Goal: Check status: Check status

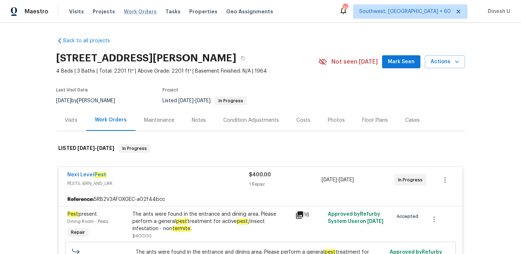
click at [126, 8] on span "Work Orders" at bounding box center [140, 11] width 33 height 7
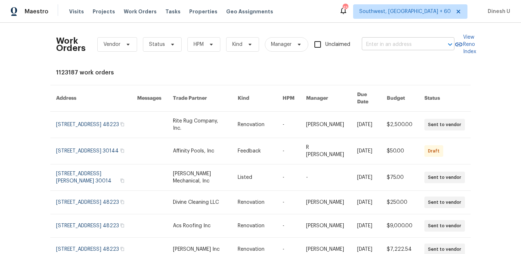
click at [373, 42] on input "text" at bounding box center [398, 44] width 72 height 11
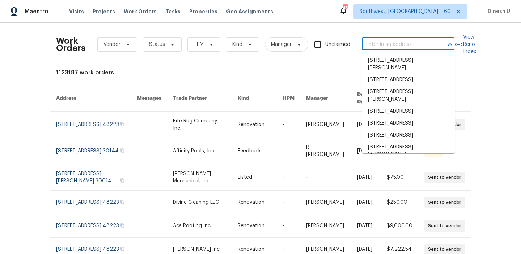
paste input "1202 52E Hwy, Portland, TN 37148"
type input "1202 52E Hwy, Portland, TN 37148"
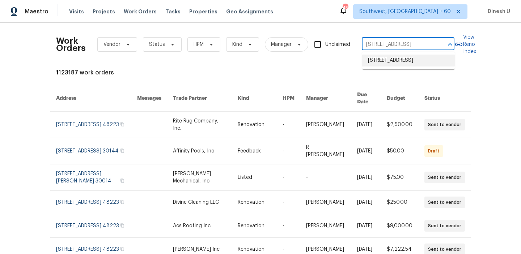
click at [372, 58] on li "1202 52E Hwy, Portland, TN 37148" at bounding box center [408, 61] width 93 height 12
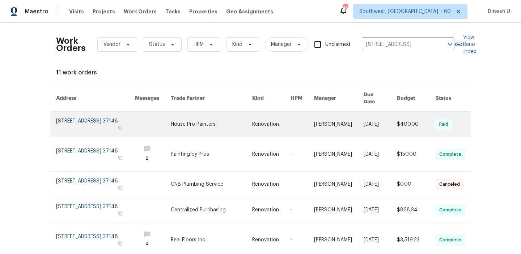
click at [89, 112] on link at bounding box center [95, 124] width 79 height 25
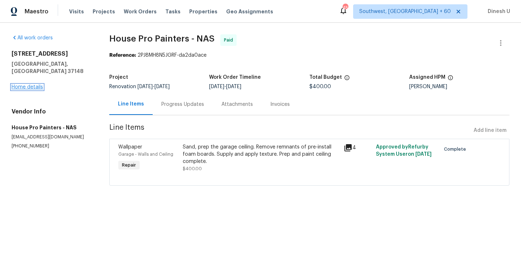
click at [34, 85] on link "Home details" at bounding box center [27, 87] width 31 height 5
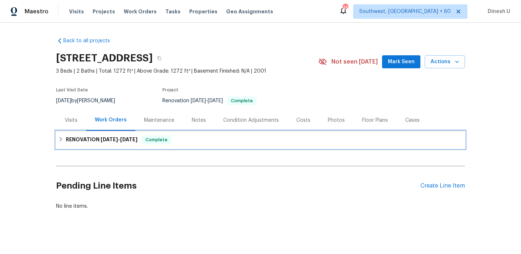
click at [109, 140] on span "8/27/25" at bounding box center [109, 139] width 17 height 5
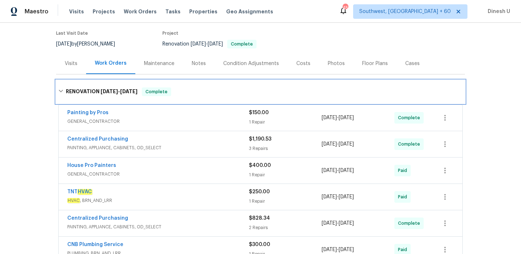
scroll to position [62, 0]
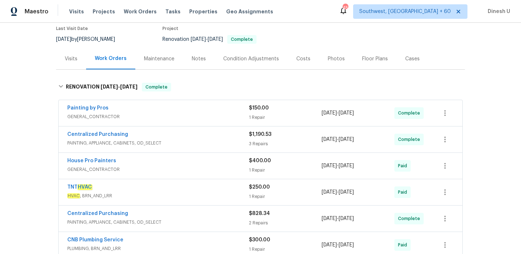
click at [260, 112] on div "$150.00 1 Repair" at bounding box center [285, 113] width 73 height 17
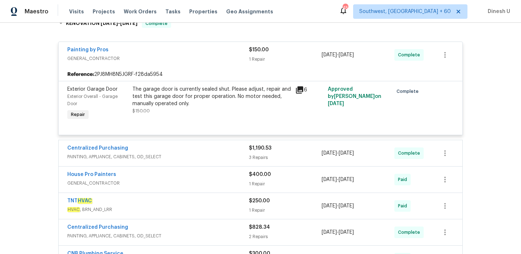
scroll to position [163, 0]
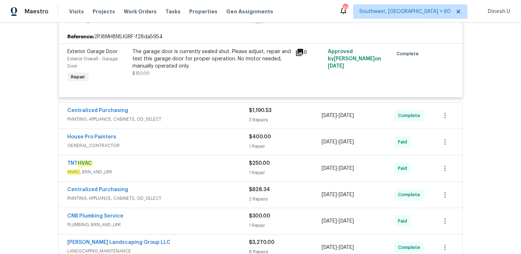
click at [257, 121] on div "3 Repairs" at bounding box center [285, 120] width 73 height 7
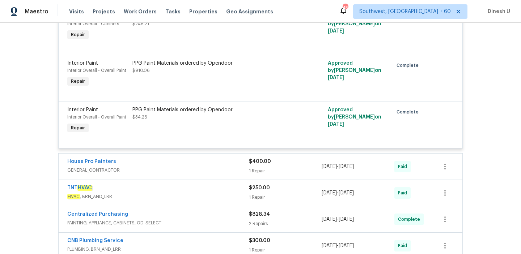
scroll to position [343, 0]
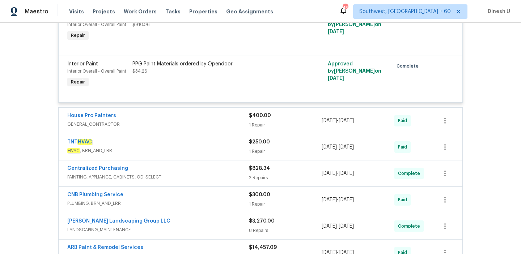
click at [258, 124] on div "1 Repair" at bounding box center [285, 125] width 73 height 7
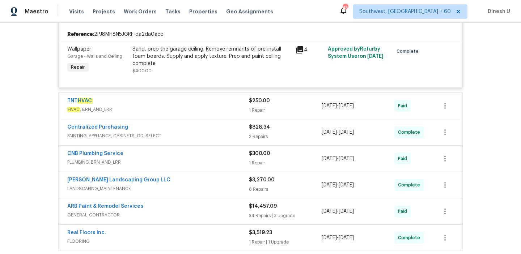
scroll to position [458, 0]
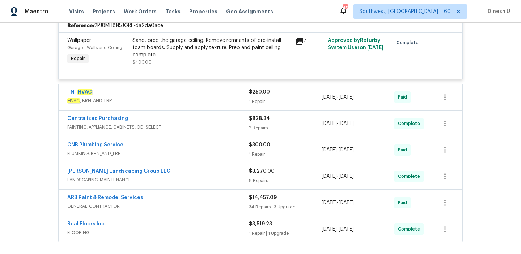
click at [256, 103] on div "1 Repair" at bounding box center [285, 101] width 73 height 7
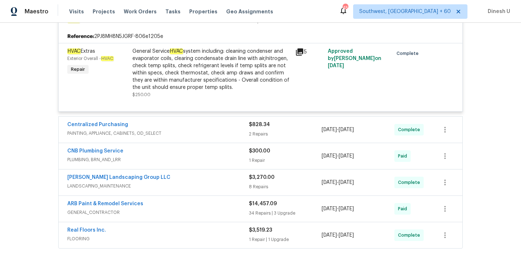
scroll to position [551, 0]
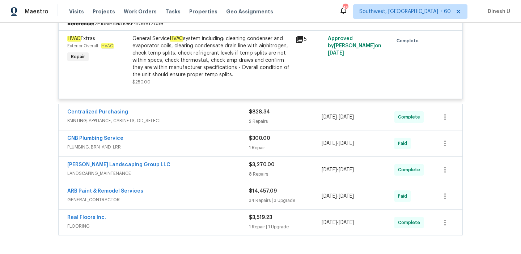
click at [256, 118] on div "$828.34 2 Repairs" at bounding box center [285, 117] width 73 height 17
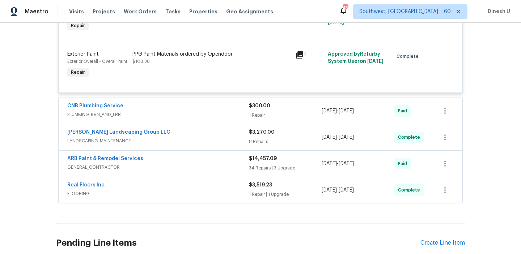
scroll to position [719, 0]
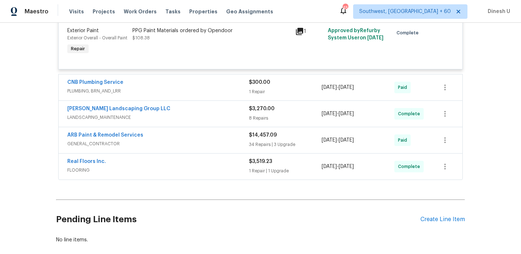
click at [253, 96] on div "1 Repair" at bounding box center [285, 91] width 73 height 7
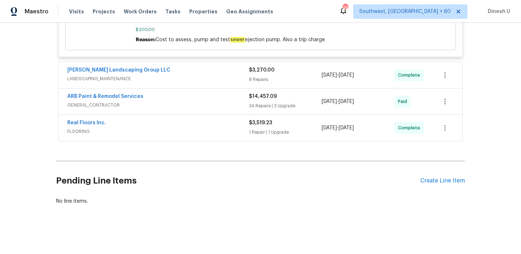
scroll to position [869, 0]
click at [253, 78] on div "8 Repairs" at bounding box center [285, 79] width 73 height 7
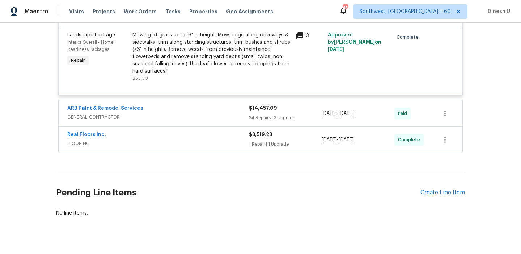
scroll to position [1433, 0]
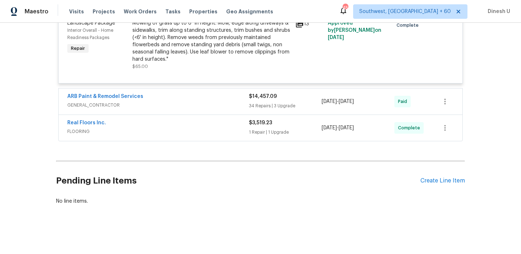
click at [263, 127] on div "$3,519.23 1 Repair | 1 Upgrade" at bounding box center [285, 127] width 73 height 17
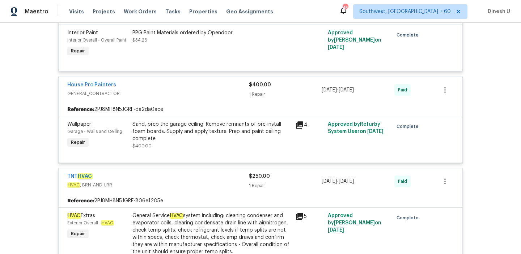
scroll to position [0, 0]
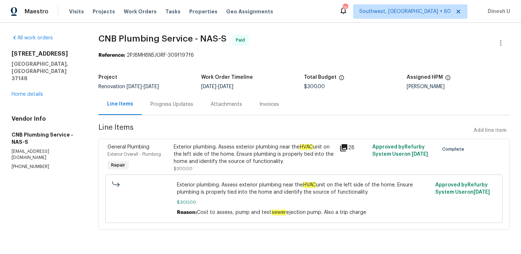
click at [170, 105] on div "Progress Updates" at bounding box center [172, 104] width 43 height 7
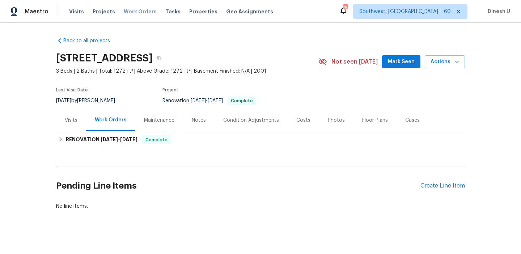
click at [134, 9] on span "Work Orders" at bounding box center [140, 11] width 33 height 7
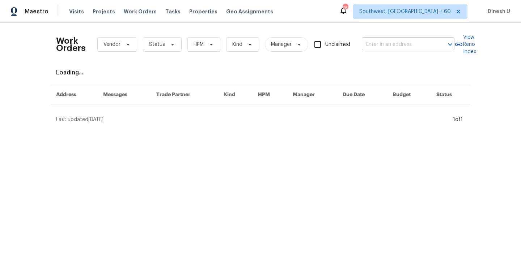
click at [373, 42] on input "text" at bounding box center [398, 44] width 72 height 11
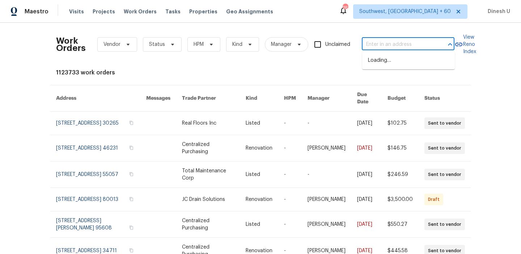
paste input "1104 Theresa Ct Raleigh, NC 27615"
type input "1104 Theresa Ct Raleigh, NC 27615"
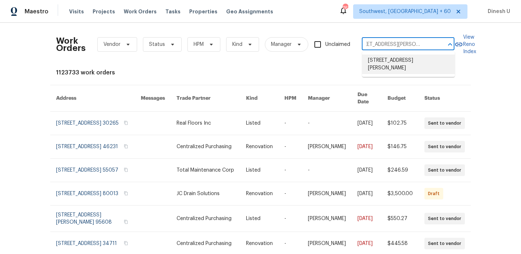
click at [376, 63] on li "1104 Theresa Ct, Raleigh, NC 27615" at bounding box center [408, 65] width 93 height 20
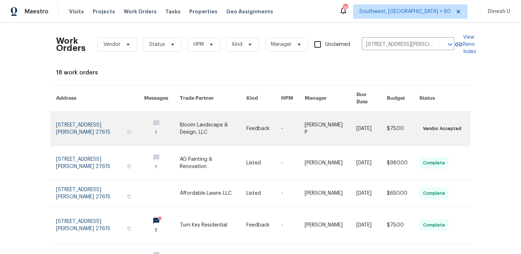
click at [83, 118] on link at bounding box center [100, 129] width 88 height 34
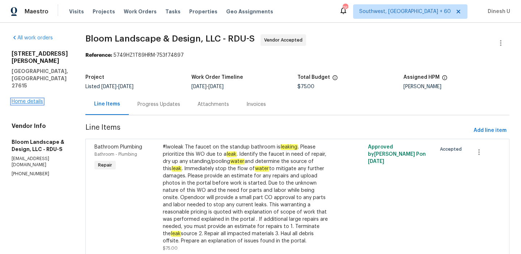
click at [29, 99] on link "Home details" at bounding box center [27, 101] width 31 height 5
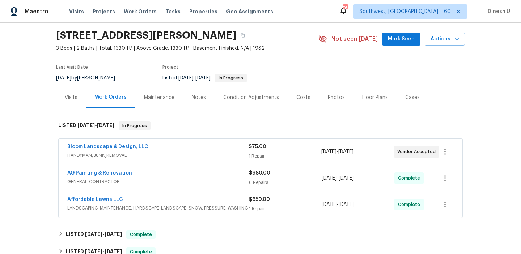
scroll to position [66, 0]
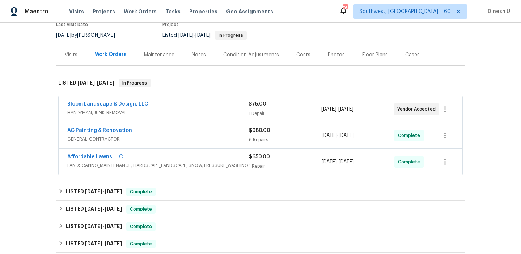
click at [256, 111] on div "1 Repair" at bounding box center [285, 113] width 72 height 7
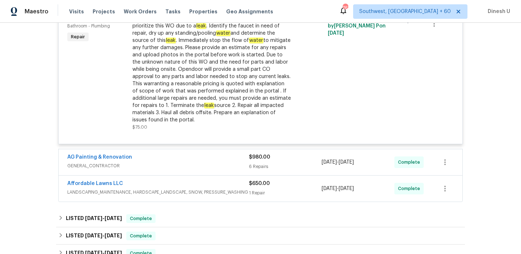
scroll to position [239, 0]
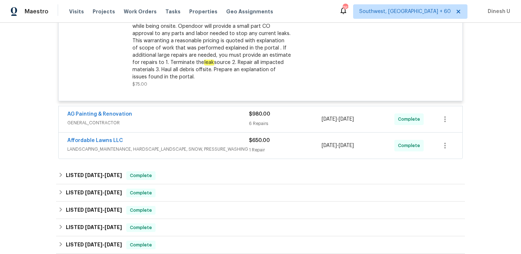
click at [260, 124] on div "6 Repairs" at bounding box center [285, 123] width 73 height 7
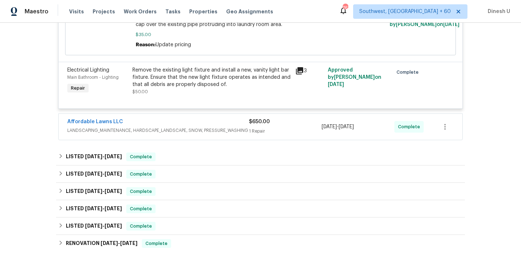
scroll to position [648, 0]
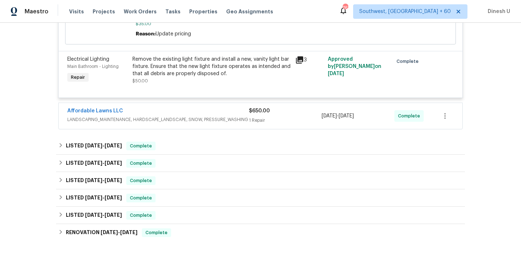
click at [256, 119] on div "1 Repair" at bounding box center [285, 120] width 73 height 7
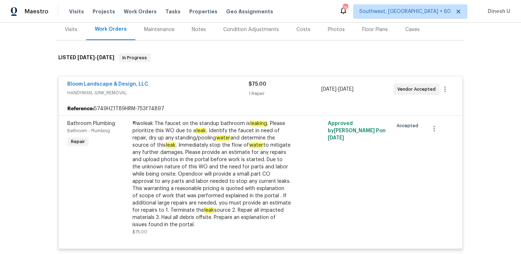
scroll to position [0, 0]
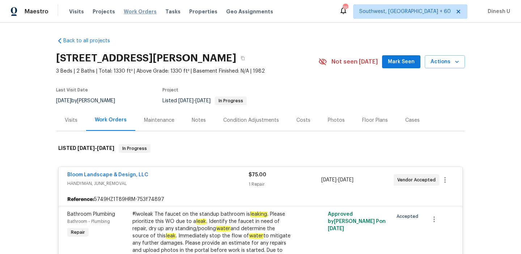
click at [138, 14] on span "Work Orders" at bounding box center [140, 11] width 33 height 7
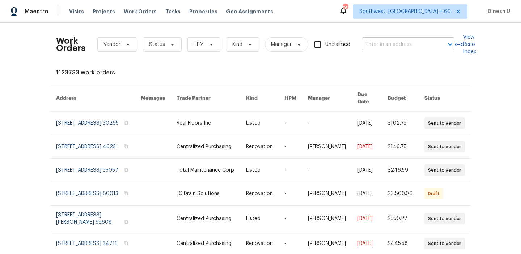
click at [378, 46] on input "text" at bounding box center [398, 44] width 72 height 11
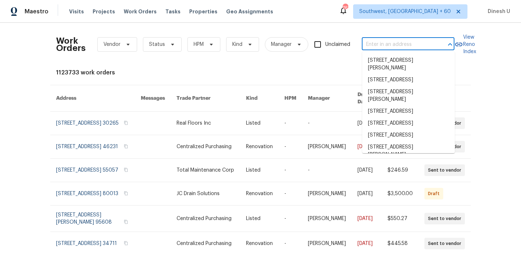
paste input "9065 Cinnabay Dr Charlotte, NC 28216"
type input "9065 Cinnabay Dr Charlotte, NC 28216"
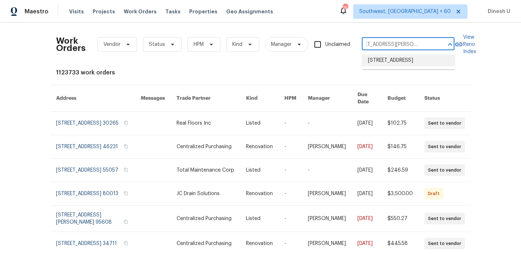
click at [375, 58] on li "9065 Cinnabay Dr, Charlotte, NC 28216" at bounding box center [408, 61] width 93 height 12
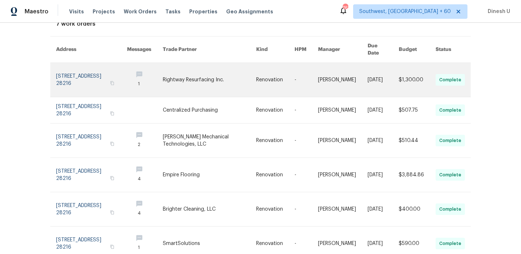
scroll to position [98, 0]
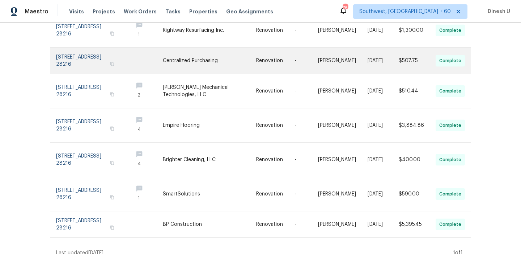
click at [68, 48] on link at bounding box center [91, 61] width 71 height 26
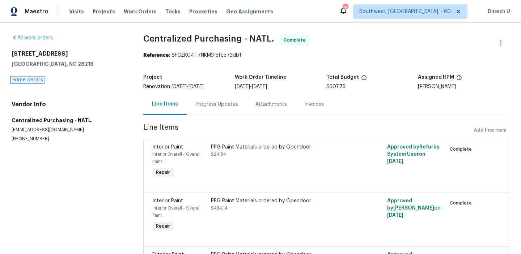
click at [25, 80] on link "Home details" at bounding box center [27, 79] width 31 height 5
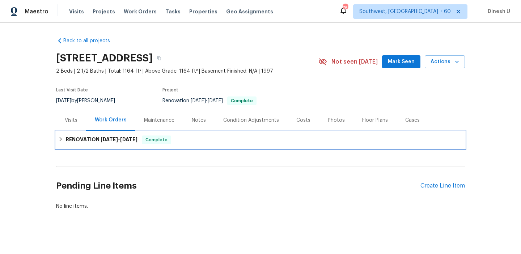
click at [94, 139] on h6 "RENOVATION 9/23/25 - 10/2/25" at bounding box center [102, 140] width 72 height 9
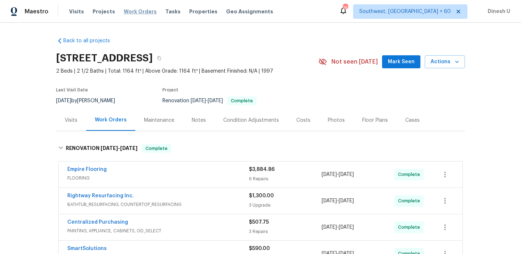
click at [136, 12] on span "Work Orders" at bounding box center [140, 11] width 33 height 7
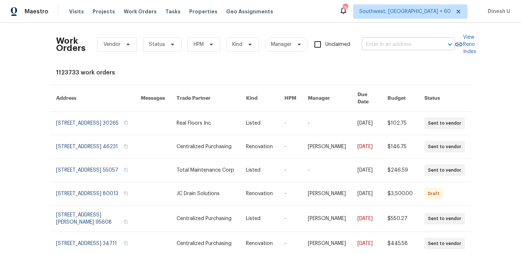
click at [400, 47] on input "text" at bounding box center [398, 44] width 72 height 11
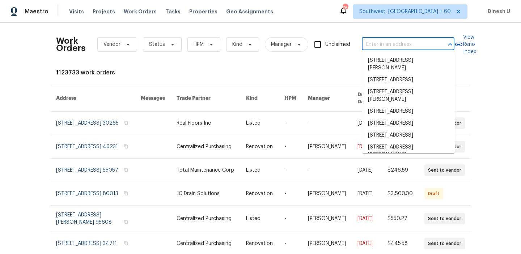
paste input "3012 S Mebane St Burlington, NC 27215"
type input "3012 S Mebane St Burlington, NC 27215"
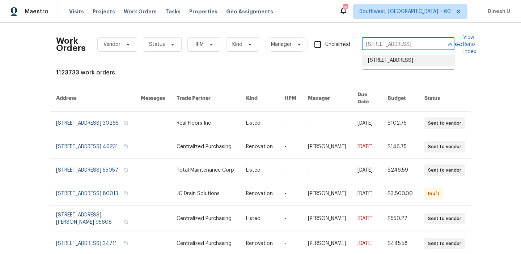
click at [383, 62] on li "3012 S Mebane St, Burlington, NC 27215" at bounding box center [408, 61] width 93 height 12
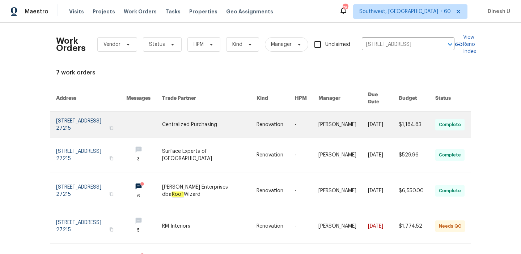
click at [96, 115] on link at bounding box center [91, 125] width 70 height 26
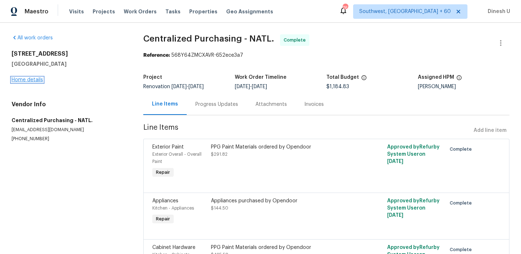
click at [34, 82] on link "Home details" at bounding box center [27, 79] width 31 height 5
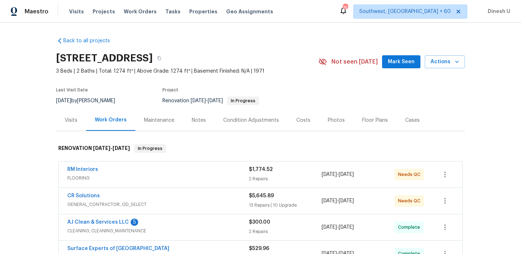
click at [72, 119] on div "Visits" at bounding box center [71, 120] width 13 height 7
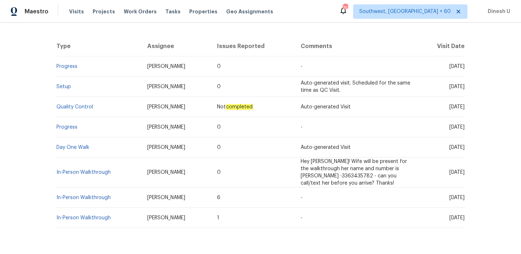
scroll to position [152, 0]
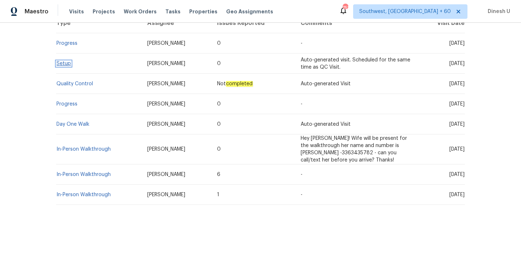
click at [63, 61] on link "Setup" at bounding box center [63, 63] width 14 height 5
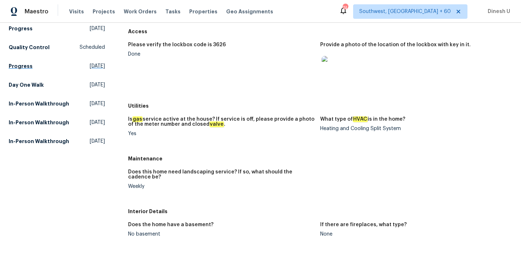
scroll to position [90, 0]
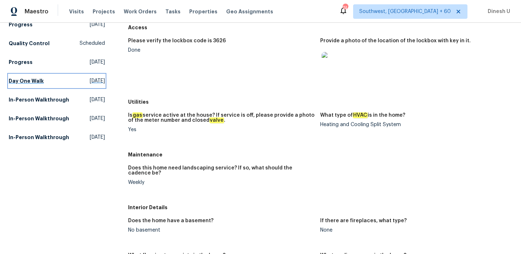
click at [90, 82] on span "Thu, Sep 25 2025" at bounding box center [97, 80] width 15 height 7
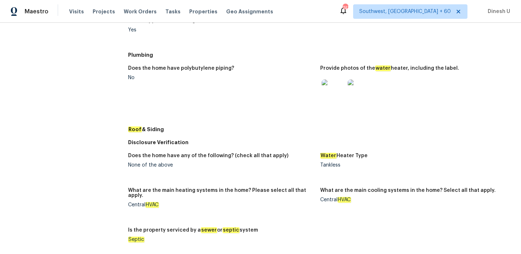
scroll to position [312, 0]
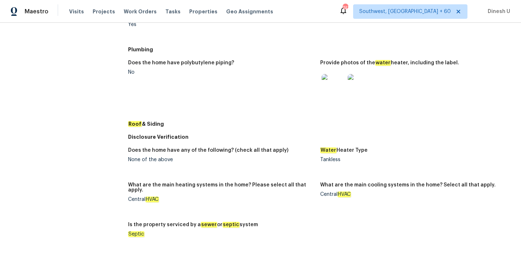
click at [336, 86] on img at bounding box center [333, 85] width 23 height 23
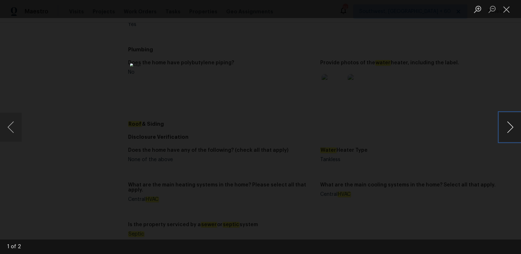
click at [511, 131] on button "Next image" at bounding box center [510, 127] width 22 height 29
click at [506, 8] on button "Close lightbox" at bounding box center [506, 9] width 14 height 13
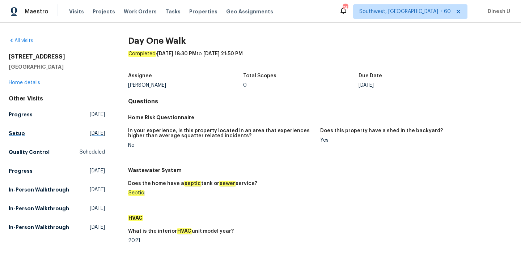
scroll to position [49, 0]
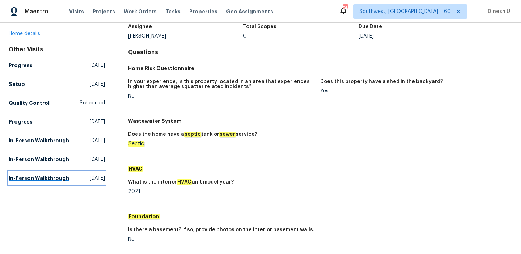
click at [90, 176] on span "Fri, Dec 01 2023" at bounding box center [97, 178] width 15 height 7
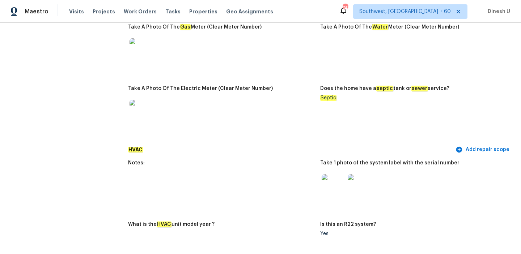
scroll to position [625, 0]
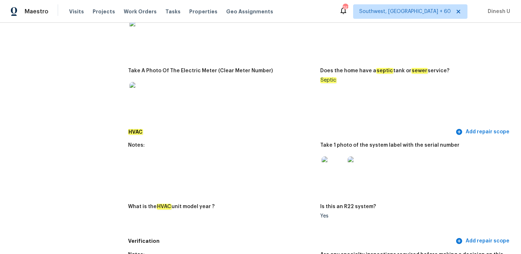
click at [332, 169] on img at bounding box center [333, 168] width 23 height 23
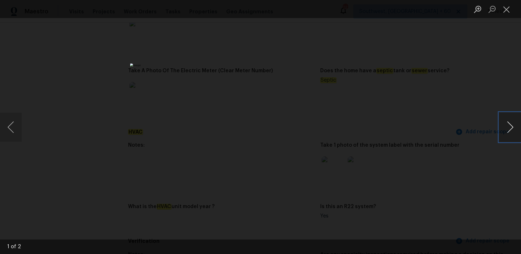
click at [510, 128] on button "Next image" at bounding box center [510, 127] width 22 height 29
click at [505, 9] on button "Close lightbox" at bounding box center [506, 9] width 14 height 13
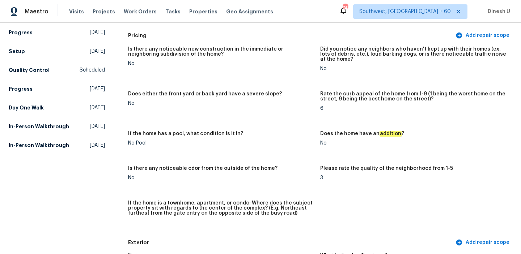
scroll to position [0, 0]
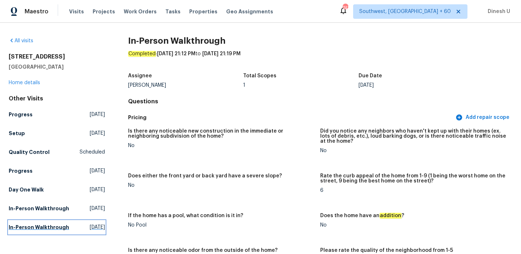
click at [90, 228] on span "Tue, Jan 28 2025" at bounding box center [97, 227] width 15 height 7
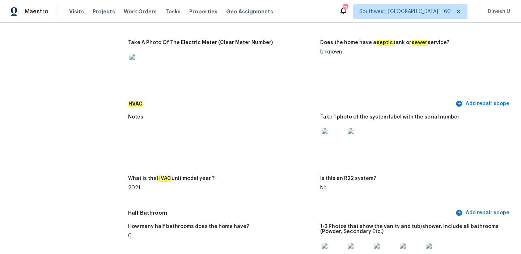
scroll to position [588, 0]
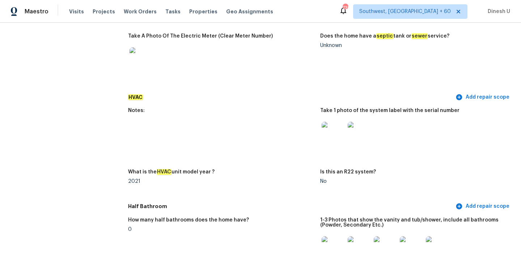
click at [355, 128] on img at bounding box center [359, 133] width 23 height 23
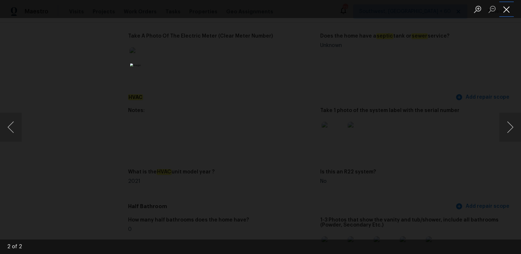
click at [508, 7] on button "Close lightbox" at bounding box center [506, 9] width 14 height 13
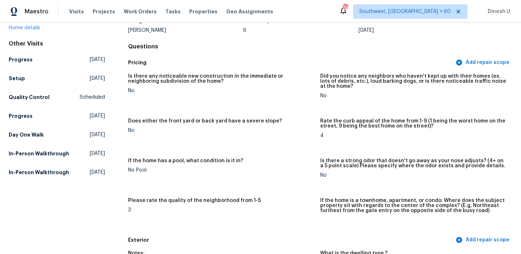
scroll to position [56, 0]
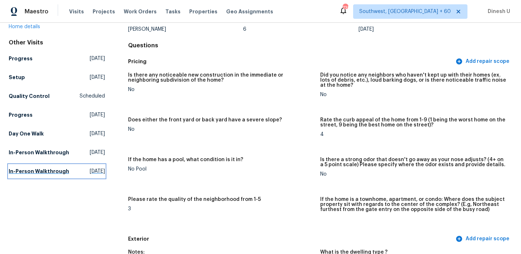
click at [90, 168] on span "Fri, Dec 01 2023" at bounding box center [97, 171] width 15 height 7
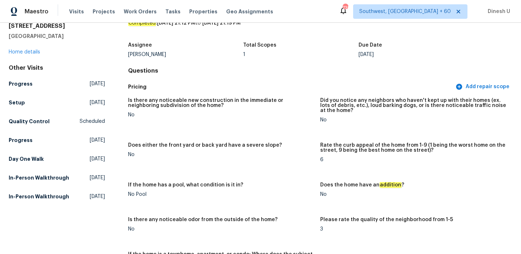
scroll to position [36, 0]
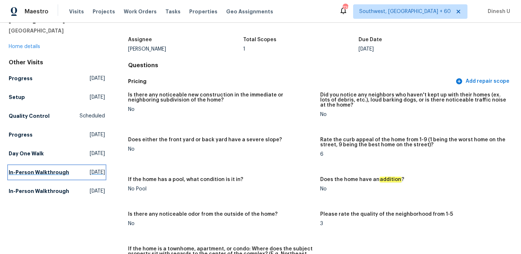
click at [90, 172] on span "Thu, Jul 31 2025" at bounding box center [97, 172] width 15 height 7
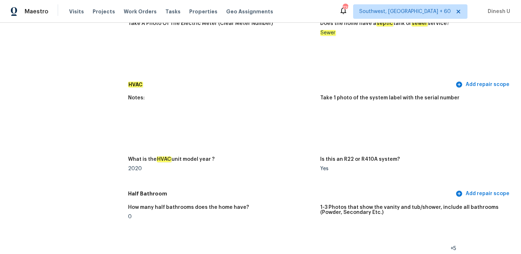
scroll to position [615, 0]
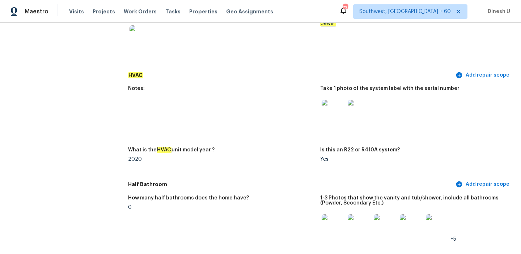
click at [362, 109] on img at bounding box center [359, 111] width 23 height 23
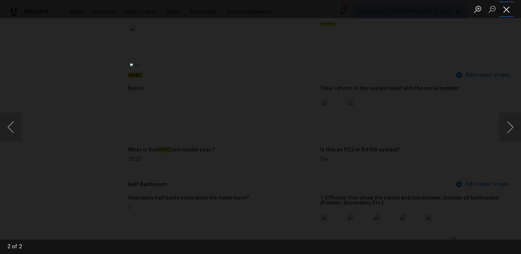
click at [507, 8] on button "Close lightbox" at bounding box center [506, 9] width 14 height 13
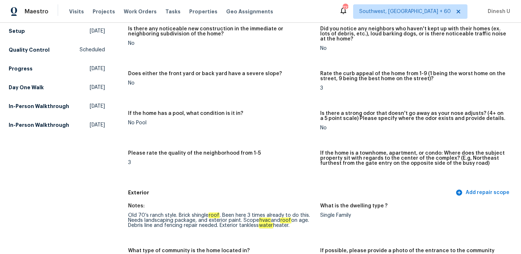
scroll to position [0, 0]
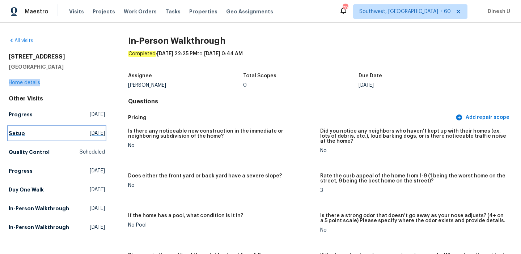
click at [90, 133] on span "Thu, Oct 02 2025" at bounding box center [97, 133] width 15 height 7
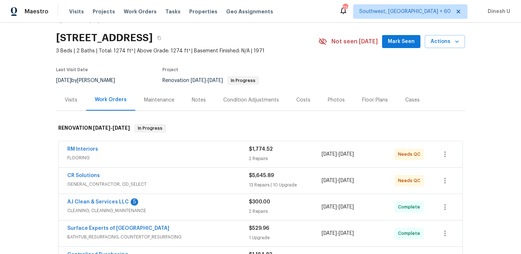
scroll to position [45, 0]
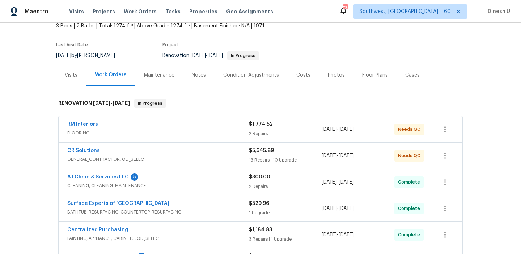
click at [254, 132] on div "2 Repairs" at bounding box center [285, 133] width 73 height 7
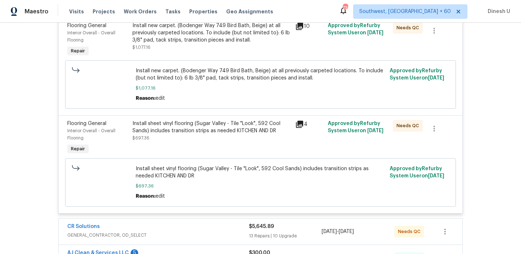
scroll to position [200, 0]
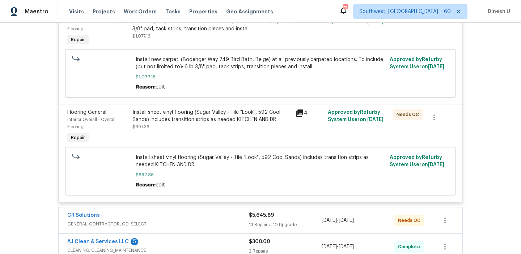
click at [303, 113] on icon at bounding box center [299, 113] width 7 height 7
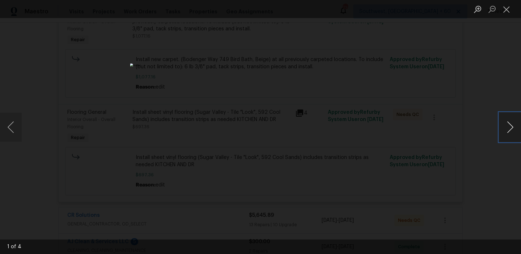
click at [510, 129] on button "Next image" at bounding box center [510, 127] width 22 height 29
click at [509, 4] on button "Close lightbox" at bounding box center [506, 9] width 14 height 13
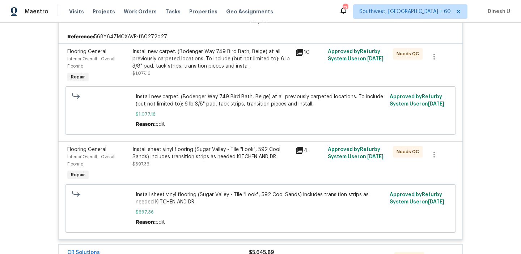
scroll to position [161, 0]
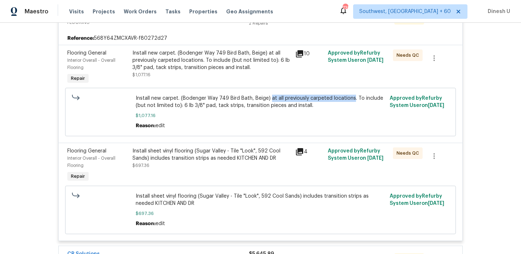
drag, startPoint x: 268, startPoint y: 98, endPoint x: 351, endPoint y: 100, distance: 82.6
click at [351, 100] on span "Install new carpet. (Bodenger Way 749 Bird Bath, Beige) at all previously carpe…" at bounding box center [261, 102] width 250 height 14
copy span "at all previously carpeted locations"
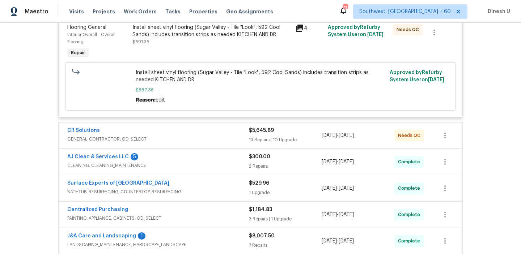
scroll to position [287, 0]
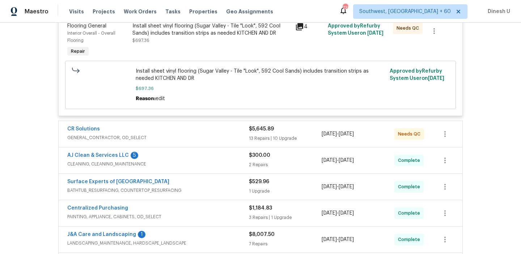
click at [265, 140] on div "13 Repairs | 10 Upgrade" at bounding box center [285, 138] width 73 height 7
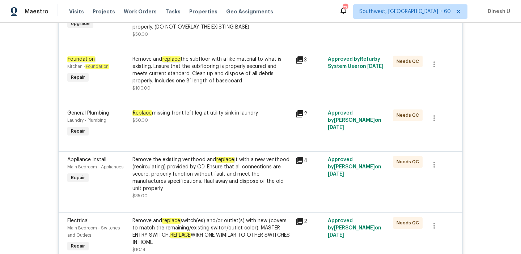
scroll to position [1545, 0]
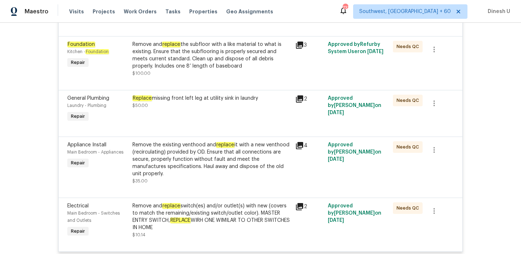
click at [168, 47] on em "replace" at bounding box center [171, 45] width 18 height 6
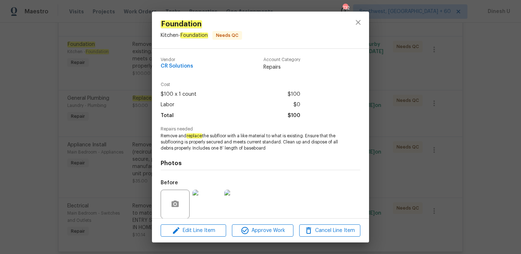
click at [144, 121] on div "Foundation Kitchen - Foundation Needs QC Vendor CR Solutions Account Category R…" at bounding box center [260, 127] width 521 height 254
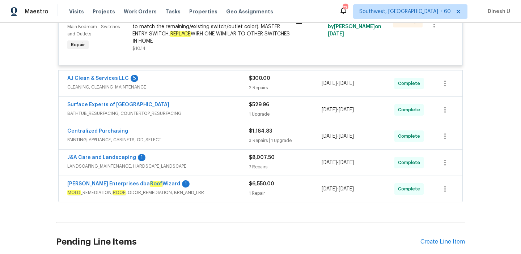
scroll to position [1740, 0]
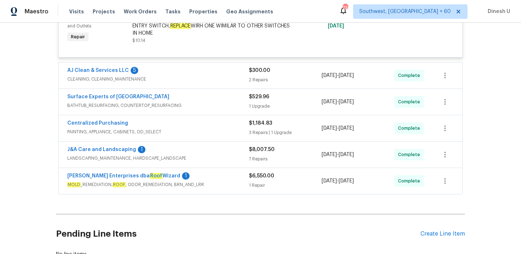
click at [262, 84] on div "2 Repairs" at bounding box center [285, 79] width 73 height 7
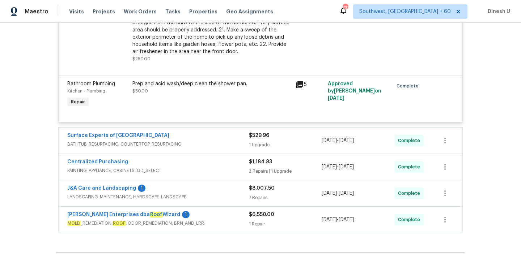
scroll to position [1950, 0]
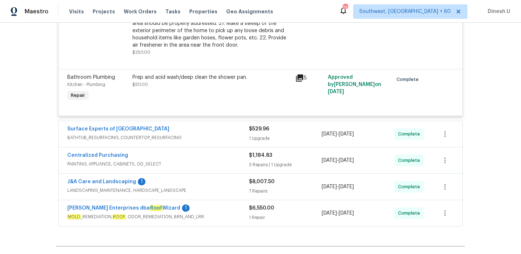
click at [259, 142] on div "1 Upgrade" at bounding box center [285, 138] width 73 height 7
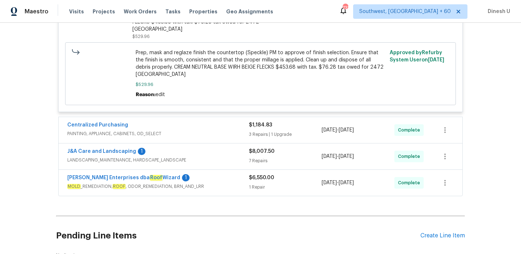
scroll to position [2144, 0]
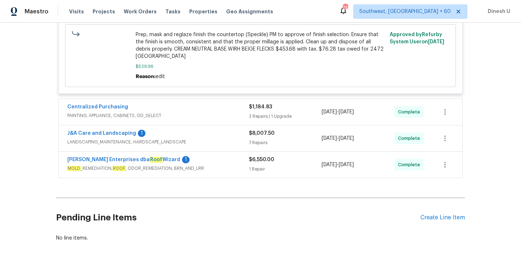
click at [253, 110] on div "$1,184.83" at bounding box center [285, 107] width 73 height 7
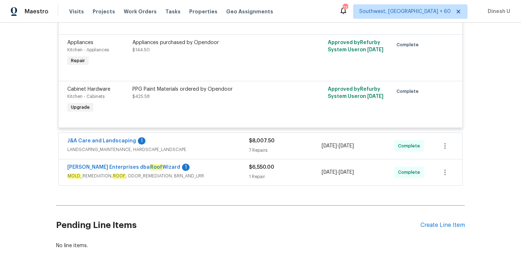
scroll to position [2347, 0]
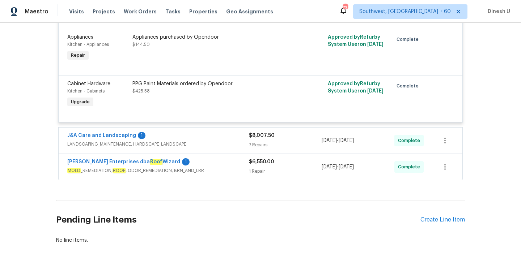
click at [251, 143] on div "7 Repairs" at bounding box center [285, 145] width 73 height 7
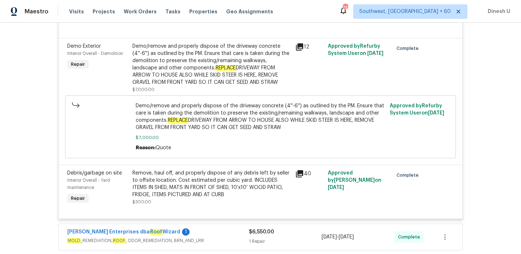
scroll to position [2755, 0]
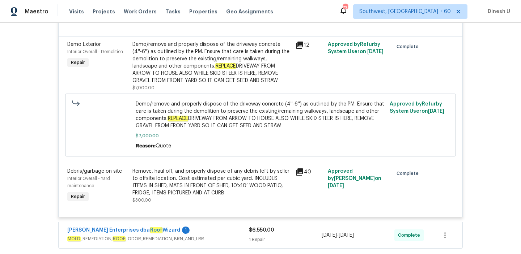
click at [300, 46] on icon at bounding box center [299, 45] width 7 height 7
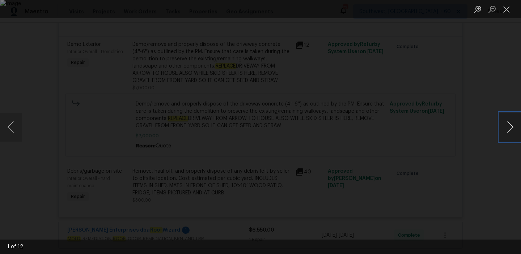
click at [511, 124] on button "Next image" at bounding box center [510, 127] width 22 height 29
click at [506, 8] on button "Close lightbox" at bounding box center [506, 9] width 14 height 13
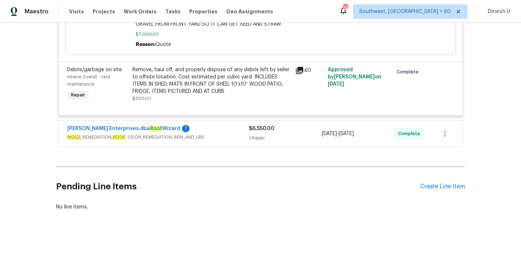
scroll to position [2864, 0]
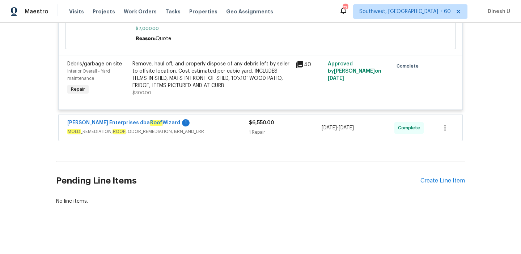
click at [257, 129] on div "1 Repair" at bounding box center [285, 132] width 73 height 7
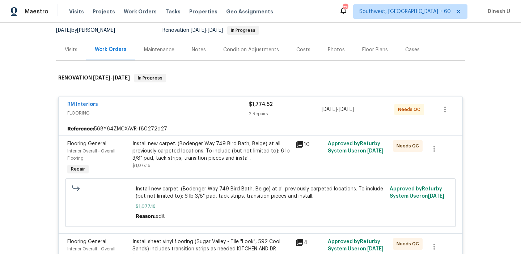
scroll to position [0, 0]
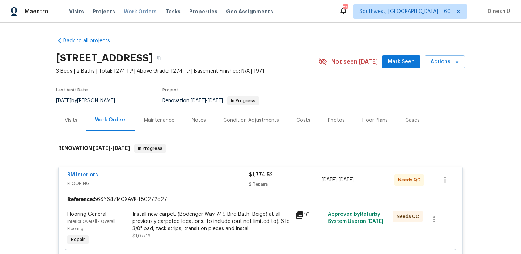
click at [140, 10] on span "Work Orders" at bounding box center [140, 11] width 33 height 7
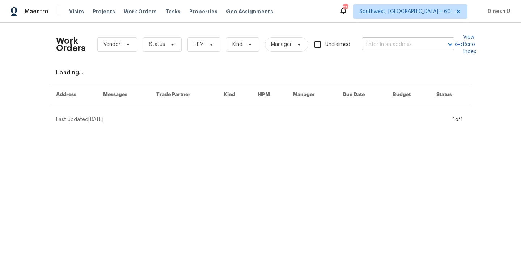
click at [388, 39] on input "text" at bounding box center [398, 44] width 72 height 11
click at [384, 46] on input "text" at bounding box center [398, 44] width 72 height 11
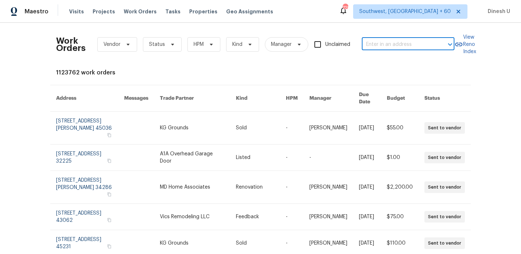
paste input "[STREET_ADDRESS]"
type input "[STREET_ADDRESS]"
click at [379, 59] on li "[STREET_ADDRESS]" at bounding box center [408, 61] width 93 height 12
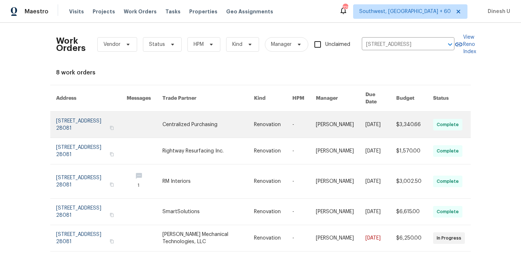
click at [88, 113] on link at bounding box center [91, 125] width 71 height 26
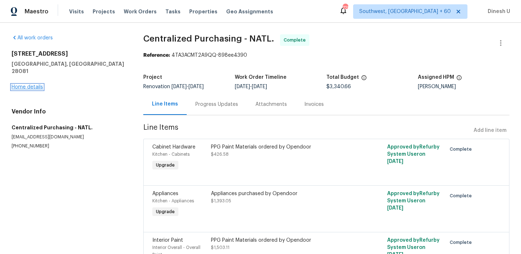
click at [35, 85] on link "Home details" at bounding box center [27, 87] width 31 height 5
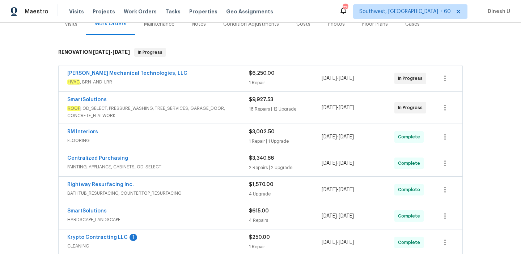
scroll to position [115, 0]
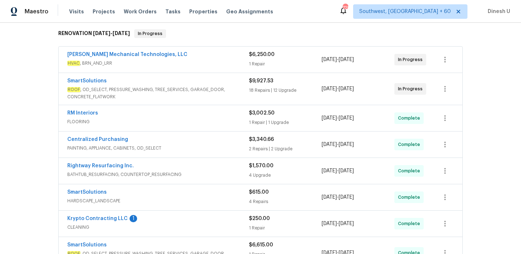
click at [267, 93] on div "18 Repairs | 12 Upgrade" at bounding box center [285, 90] width 73 height 7
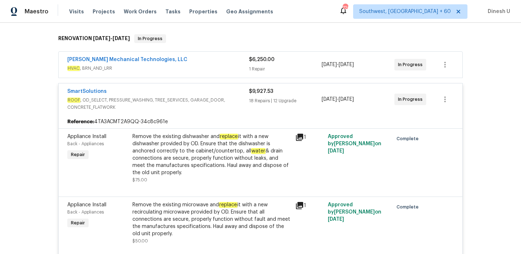
scroll to position [0, 0]
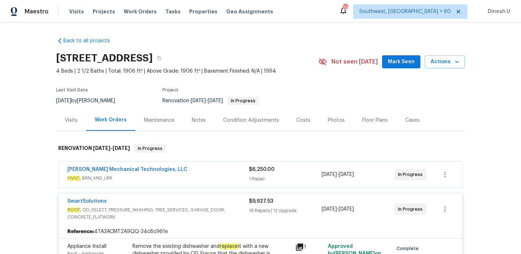
click at [73, 119] on div "Visits" at bounding box center [71, 120] width 13 height 7
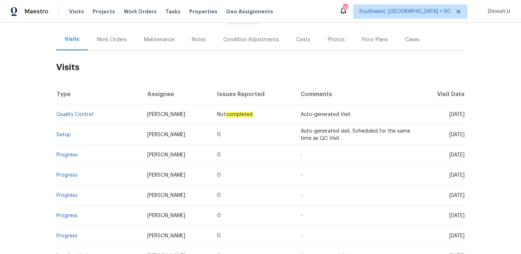
scroll to position [110, 0]
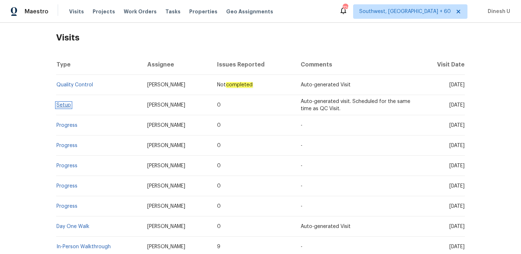
click at [60, 105] on link "Setup" at bounding box center [63, 105] width 14 height 5
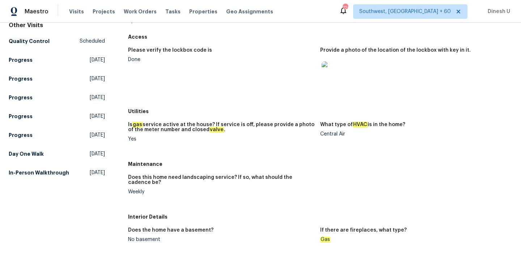
scroll to position [102, 0]
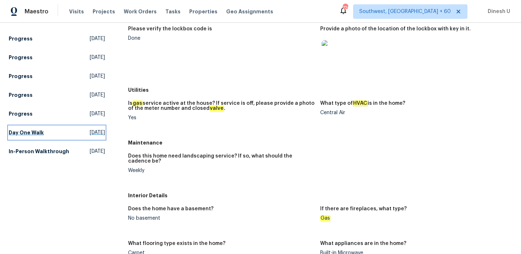
click at [90, 129] on span "Mon, Sep 22 2025" at bounding box center [97, 132] width 15 height 7
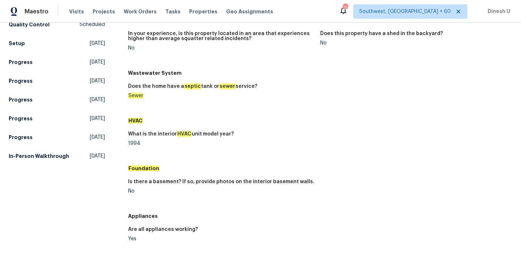
scroll to position [96, 0]
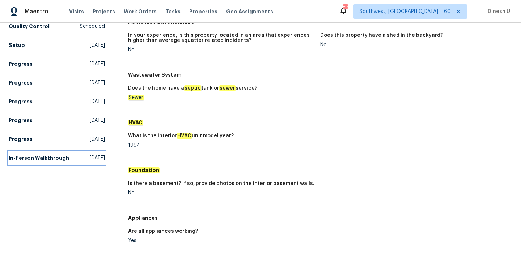
click at [90, 155] on span "Mon, Aug 18 2025" at bounding box center [97, 158] width 15 height 7
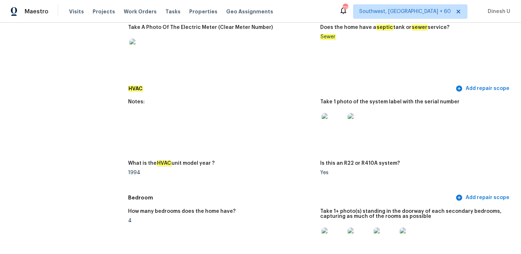
scroll to position [612, 0]
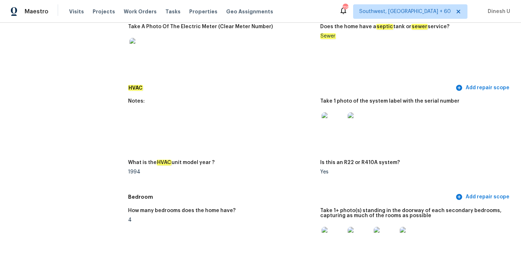
click at [332, 118] on img at bounding box center [333, 124] width 23 height 23
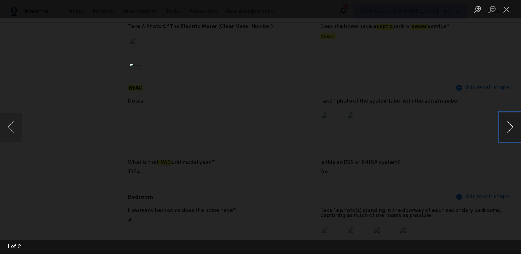
click at [507, 132] on button "Next image" at bounding box center [510, 127] width 22 height 29
click at [503, 10] on button "Close lightbox" at bounding box center [506, 9] width 14 height 13
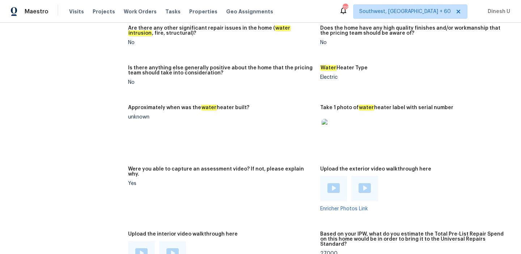
scroll to position [1334, 0]
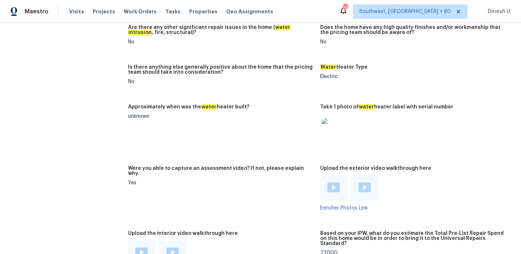
click at [332, 118] on img at bounding box center [333, 129] width 23 height 23
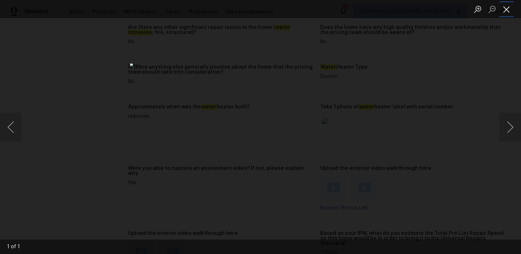
click at [507, 12] on button "Close lightbox" at bounding box center [506, 9] width 14 height 13
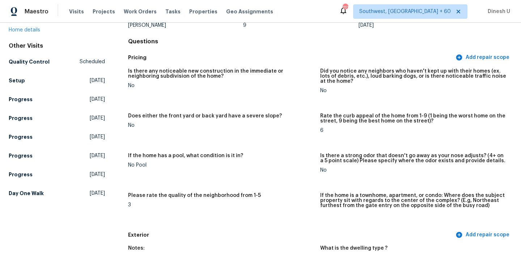
scroll to position [84, 0]
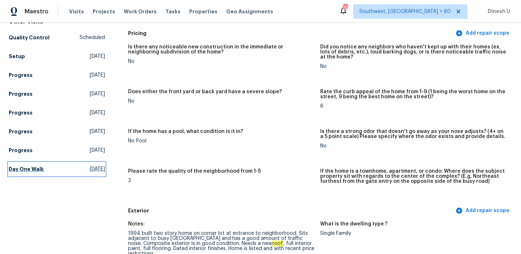
click at [90, 166] on span "Mon, Sep 22 2025" at bounding box center [97, 169] width 15 height 7
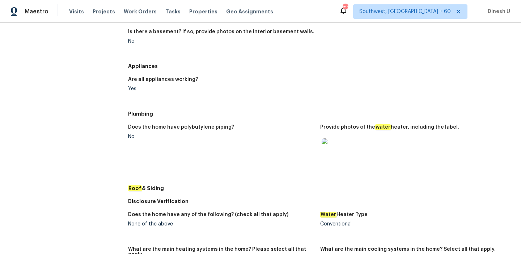
scroll to position [266, 0]
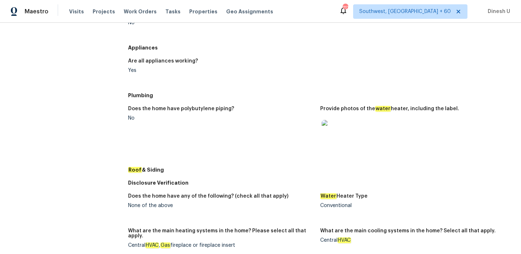
click at [329, 135] on img at bounding box center [333, 131] width 23 height 23
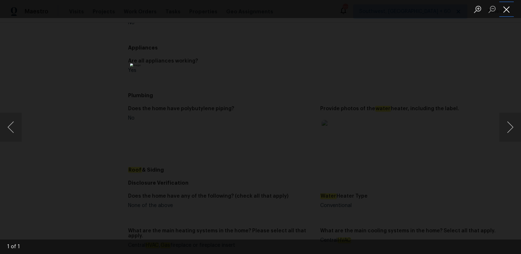
click at [508, 10] on button "Close lightbox" at bounding box center [506, 9] width 14 height 13
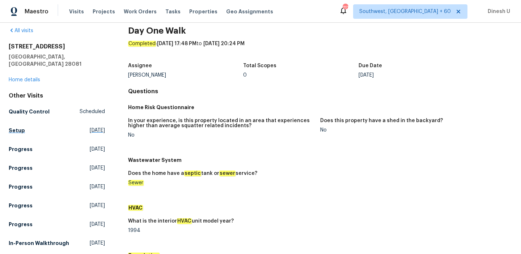
scroll to position [9, 0]
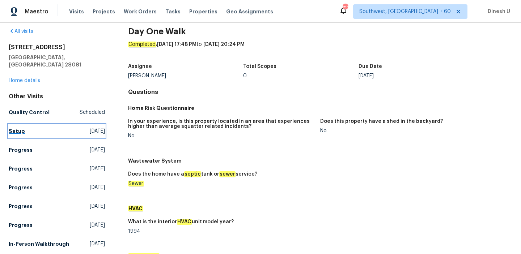
click at [90, 128] on span "Fri, Oct 03 2025" at bounding box center [97, 131] width 15 height 7
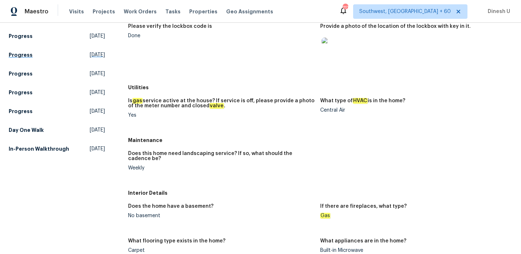
scroll to position [120, 0]
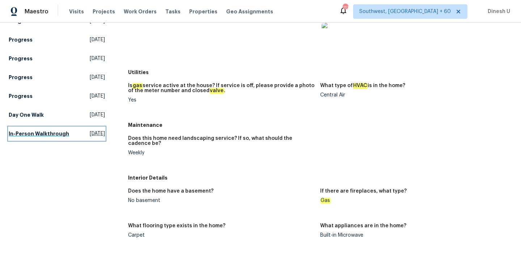
click at [90, 130] on span "Mon, Aug 18 2025" at bounding box center [97, 133] width 15 height 7
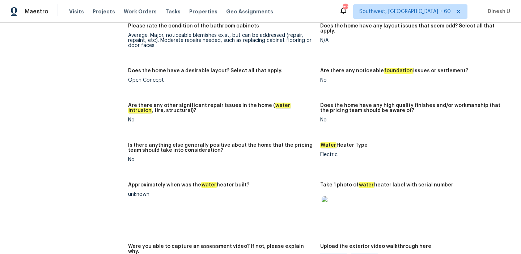
scroll to position [1277, 0]
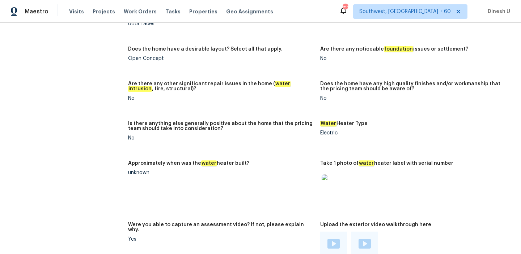
click at [328, 175] on img at bounding box center [333, 186] width 23 height 23
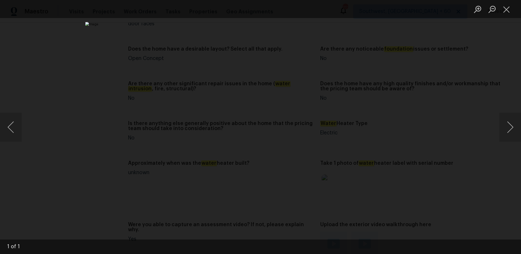
click at [274, 117] on img "Lightbox" at bounding box center [248, 101] width 326 height 159
click at [246, 117] on img "Lightbox" at bounding box center [155, 29] width 1016 height 496
click at [503, 8] on button "Close lightbox" at bounding box center [506, 9] width 14 height 13
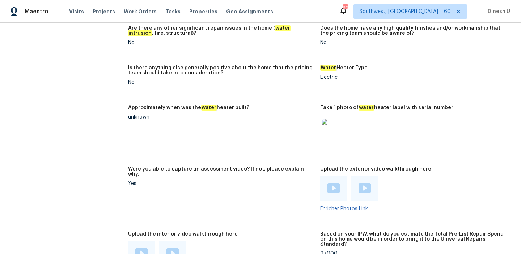
scroll to position [1324, 0]
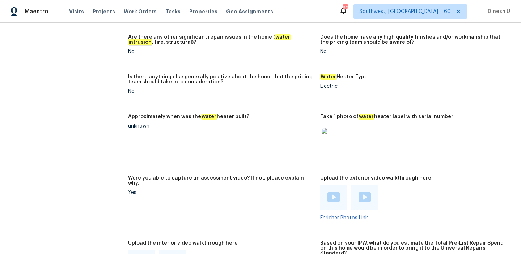
click at [324, 128] on img at bounding box center [333, 139] width 23 height 23
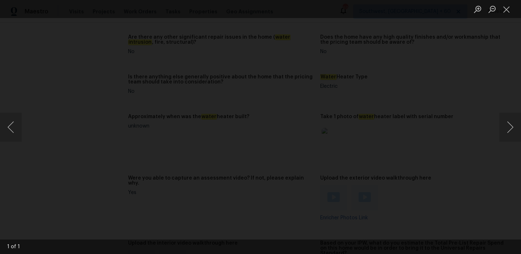
click at [226, 131] on img "Lightbox" at bounding box center [195, 253] width 968 height 473
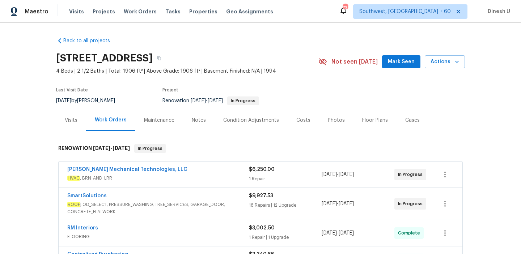
click at [266, 177] on div "1 Repair" at bounding box center [285, 179] width 73 height 7
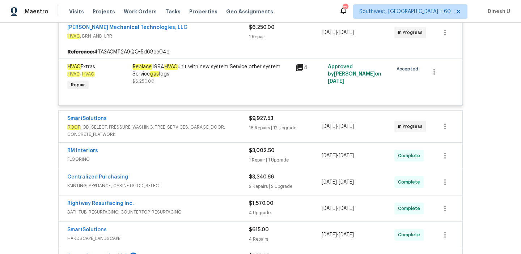
scroll to position [157, 0]
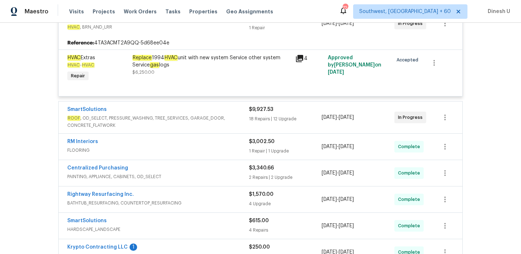
click at [261, 118] on div "18 Repairs | 12 Upgrade" at bounding box center [285, 118] width 73 height 7
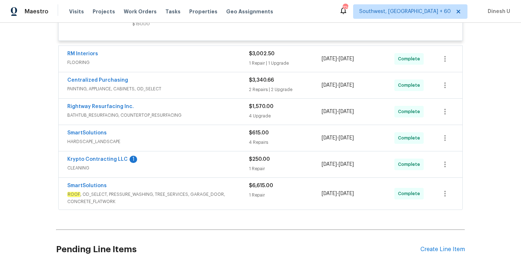
scroll to position [1935, 0]
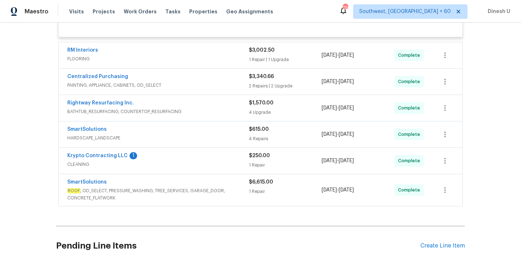
click at [251, 63] on div "1 Repair | 1 Upgrade" at bounding box center [285, 59] width 73 height 7
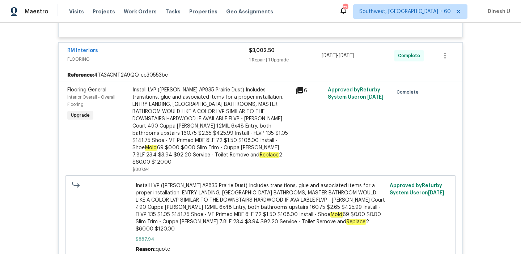
click at [233, 82] on div "Reference: 4TA3ACMT2A9QQ-ee30553be" at bounding box center [261, 75] width 404 height 13
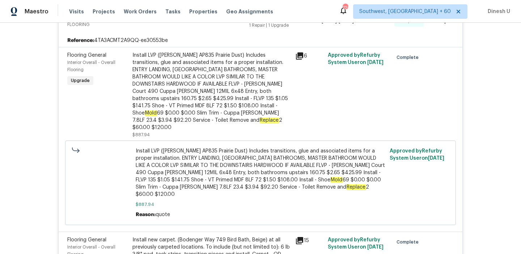
scroll to position [1971, 0]
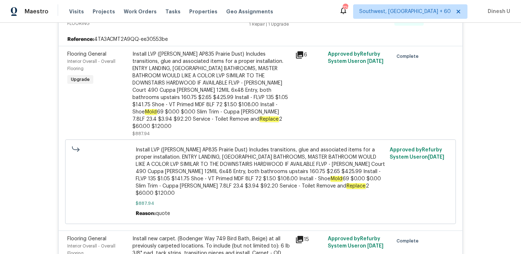
click at [185, 80] on div "Install LVP ([PERSON_NAME] AP835 Prairie Dust) Includes transitions, glue and a…" at bounding box center [211, 91] width 159 height 80
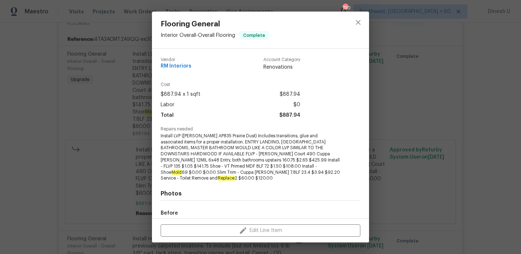
click at [134, 86] on div "Flooring General Interior Overall - Overall Flooring Complete Vendor RM Interio…" at bounding box center [260, 127] width 521 height 254
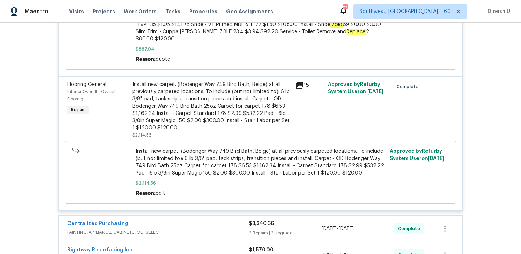
scroll to position [2130, 0]
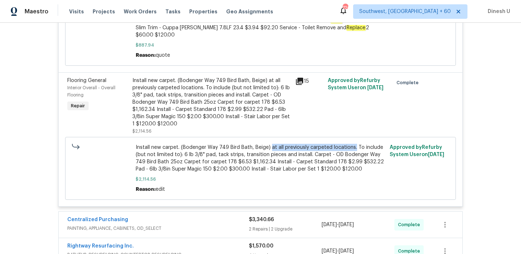
drag, startPoint x: 269, startPoint y: 140, endPoint x: 353, endPoint y: 141, distance: 83.6
click at [353, 144] on span "Install new carpet. (Bodenger Way 749 Bird Bath, Beige) at all previously carpe…" at bounding box center [261, 158] width 250 height 29
copy span "at all previously carpeted locations."
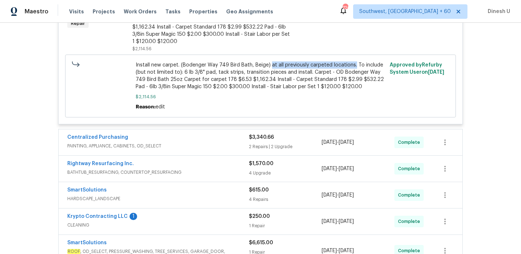
scroll to position [2221, 0]
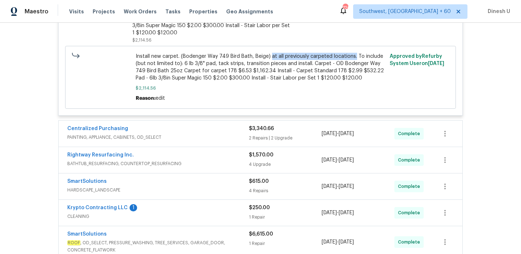
click at [265, 135] on div "2 Repairs | 2 Upgrade" at bounding box center [285, 138] width 73 height 7
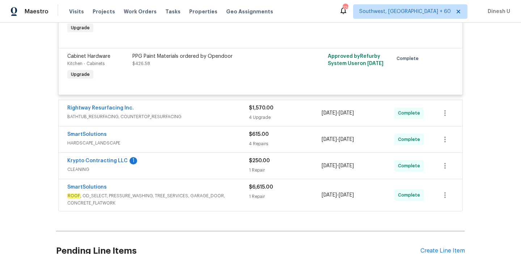
scroll to position [2489, 0]
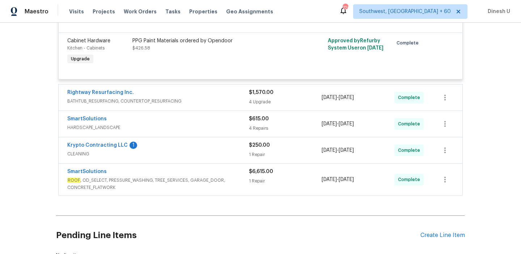
click at [260, 98] on div "4 Upgrade" at bounding box center [285, 101] width 73 height 7
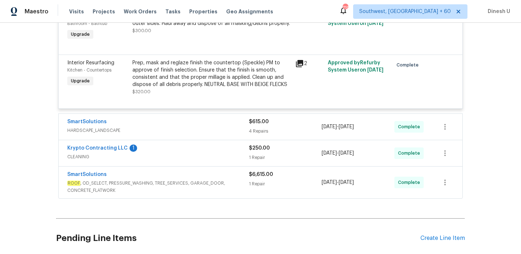
scroll to position [2767, 0]
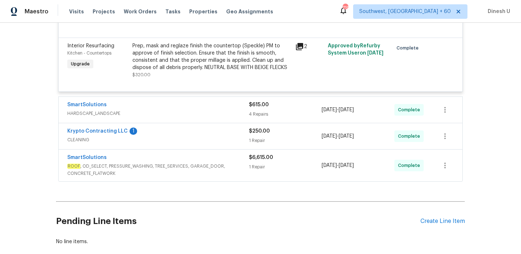
click at [256, 105] on div "$615.00 4 Repairs" at bounding box center [285, 109] width 73 height 17
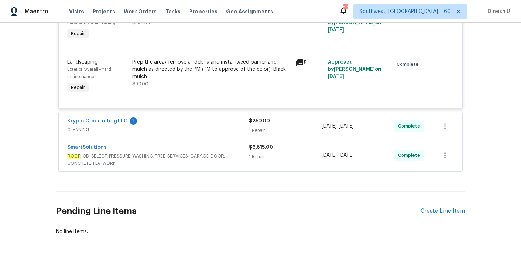
scroll to position [3022, 0]
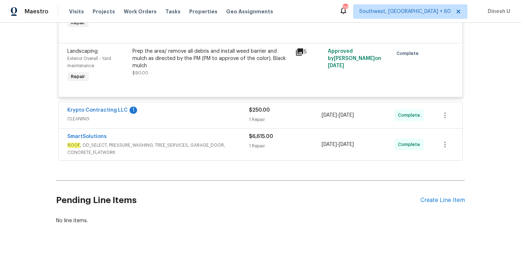
click at [259, 116] on div "1 Repair" at bounding box center [285, 119] width 73 height 7
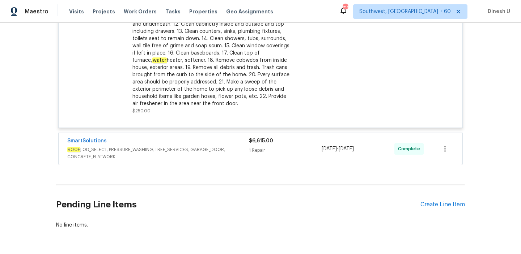
scroll to position [3232, 0]
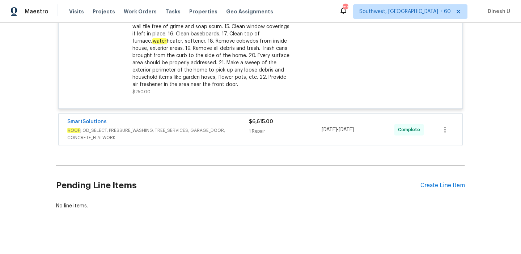
click at [257, 128] on div "1 Repair" at bounding box center [285, 131] width 73 height 7
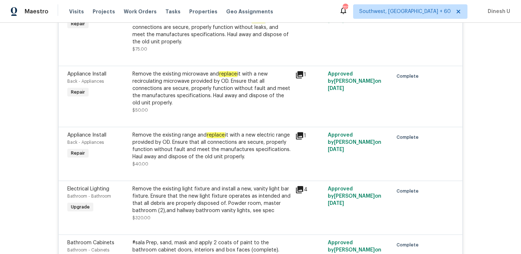
scroll to position [0, 0]
